Goal: Find specific page/section: Find specific page/section

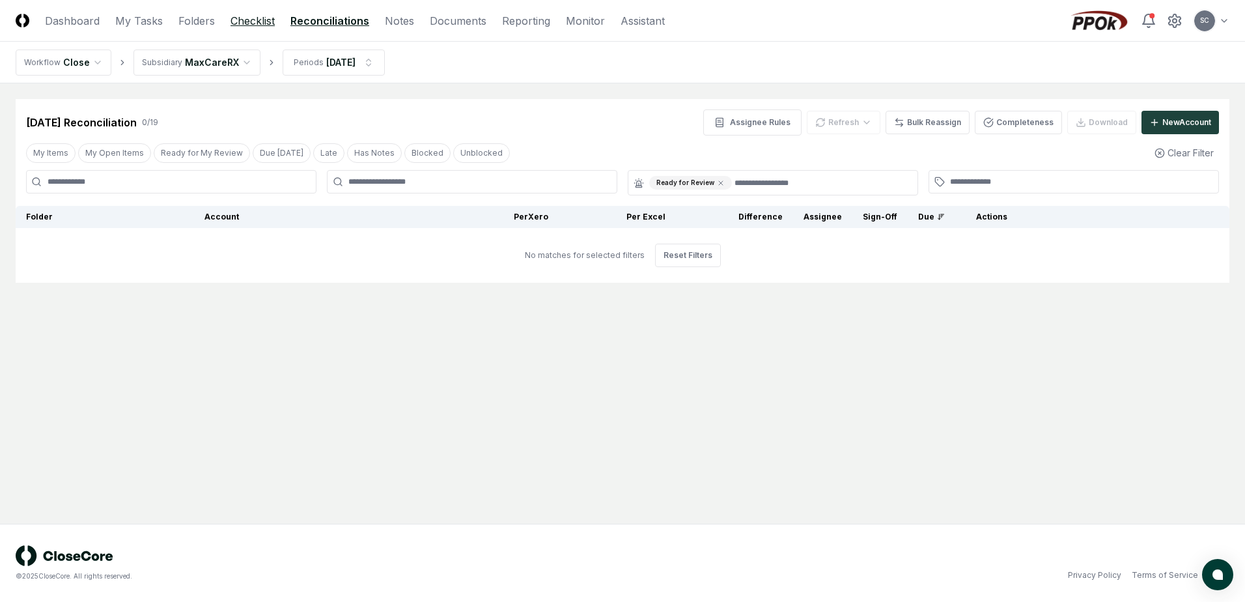
click at [242, 17] on link "Checklist" at bounding box center [253, 21] width 44 height 16
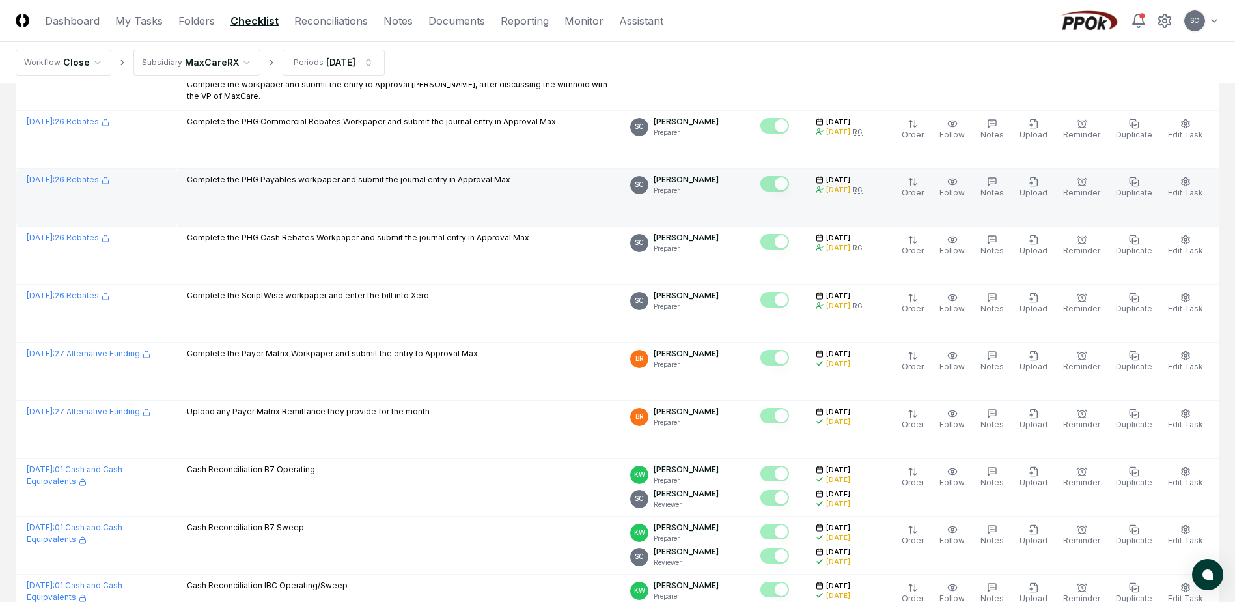
scroll to position [261, 0]
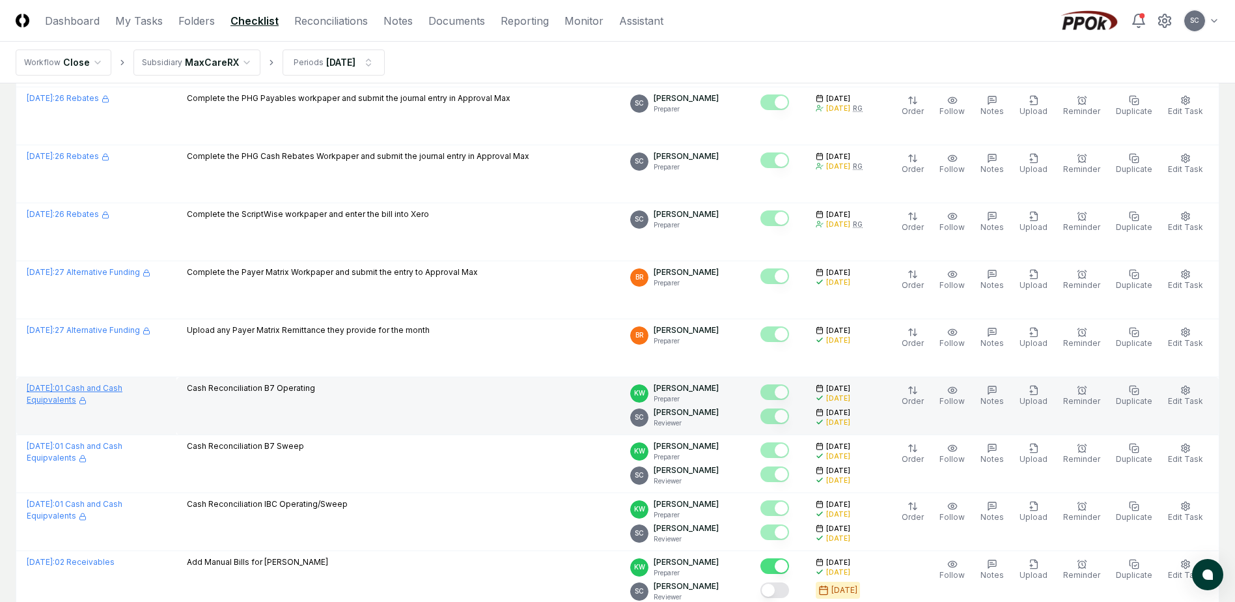
click at [79, 388] on link "[DATE] : 01 Cash and Cash Equipvalents" at bounding box center [75, 393] width 96 height 21
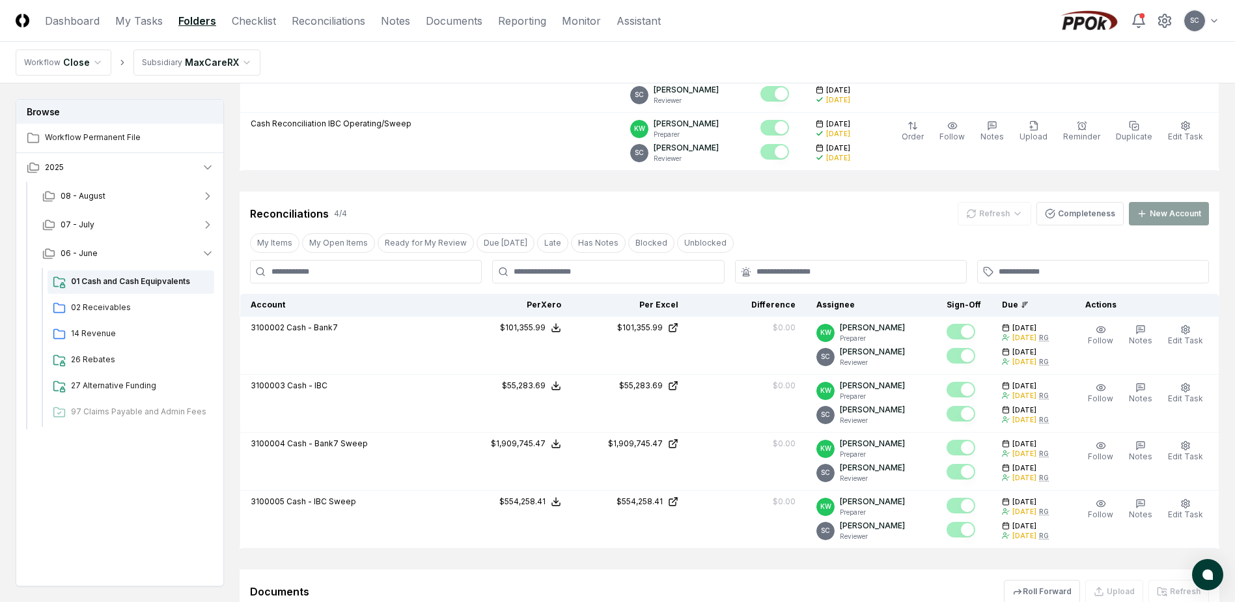
scroll to position [326, 0]
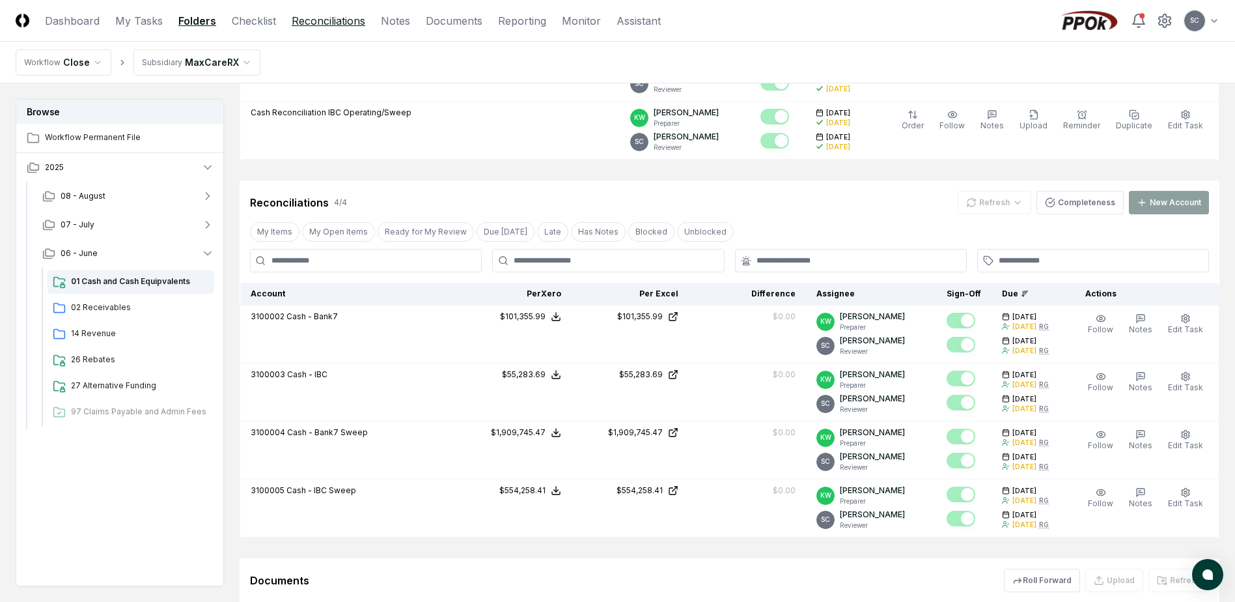
click at [312, 22] on link "Reconciliations" at bounding box center [329, 21] width 74 height 16
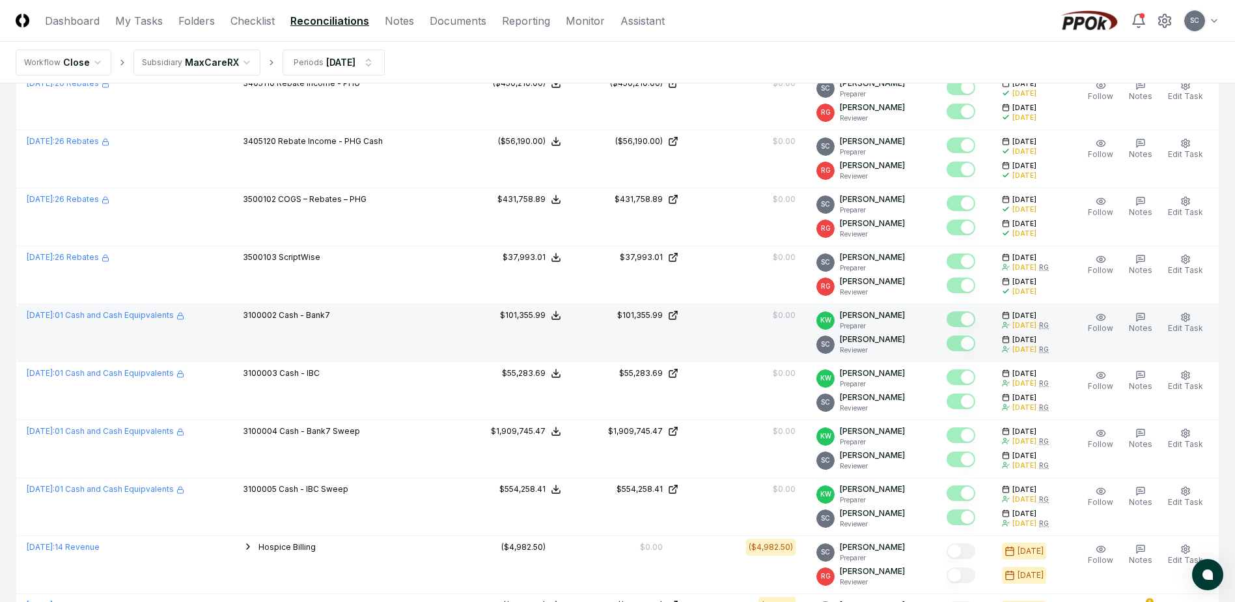
scroll to position [586, 0]
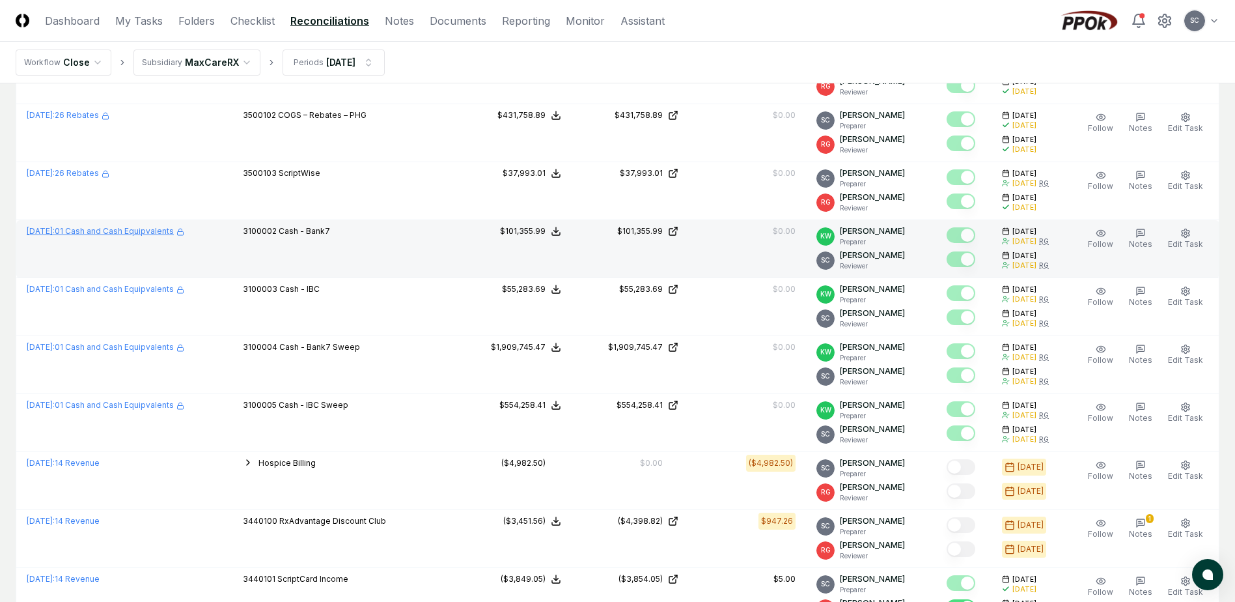
click at [55, 233] on span "[DATE] :" at bounding box center [41, 231] width 28 height 10
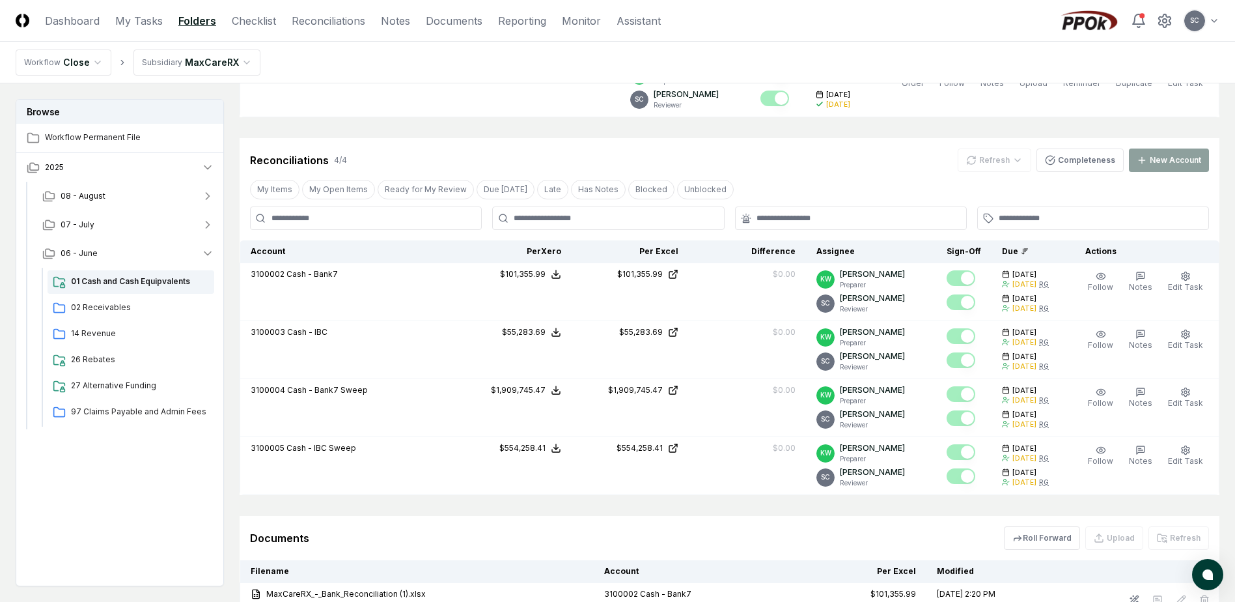
scroll to position [391, 0]
